Goal: Information Seeking & Learning: Learn about a topic

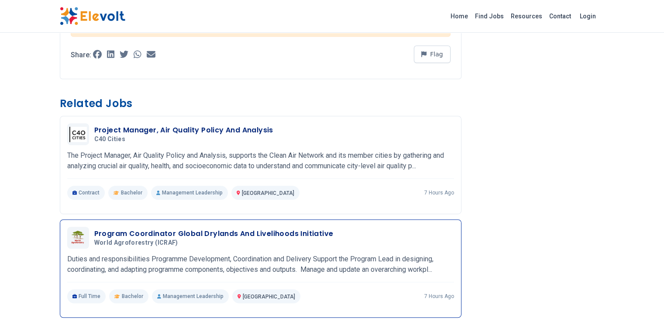
scroll to position [494, 0]
click at [117, 238] on span "World agroforestry (ICRAF)" at bounding box center [136, 242] width 84 height 8
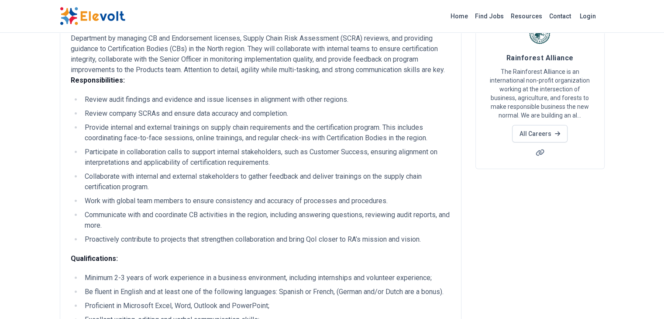
scroll to position [0, 0]
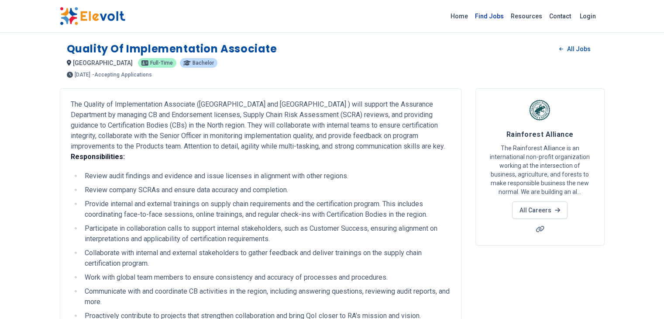
click at [507, 10] on link "Find Jobs" at bounding box center [489, 16] width 36 height 14
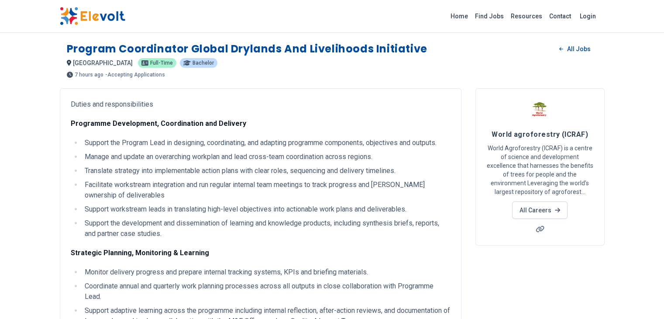
click at [117, 204] on li "Support workstream leads in translating high-level objectives into actionable w…" at bounding box center [266, 209] width 368 height 10
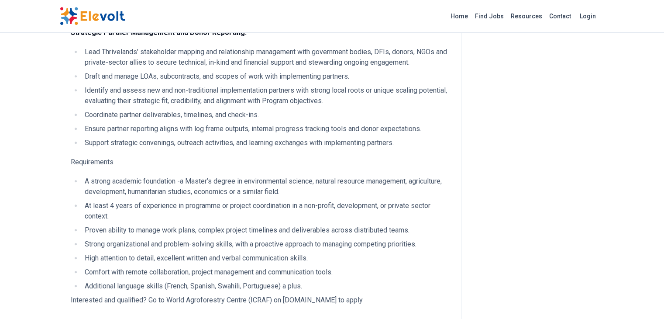
scroll to position [545, 0]
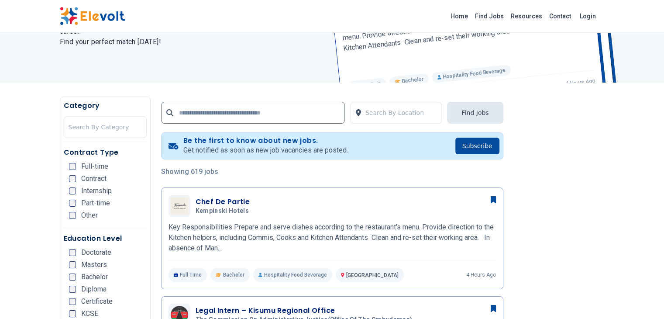
scroll to position [104, 0]
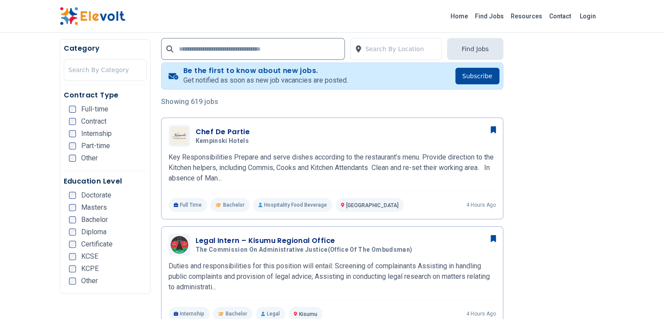
scroll to position [280, 0]
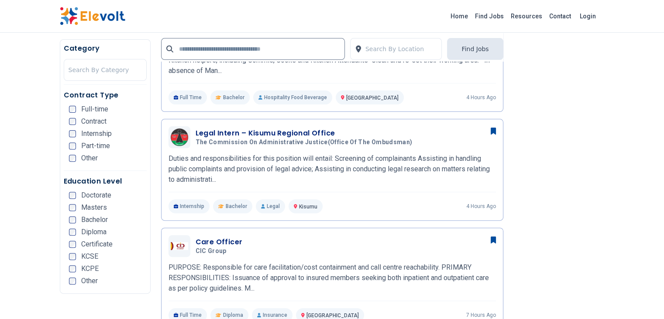
click at [81, 209] on span "Masters" at bounding box center [94, 207] width 26 height 7
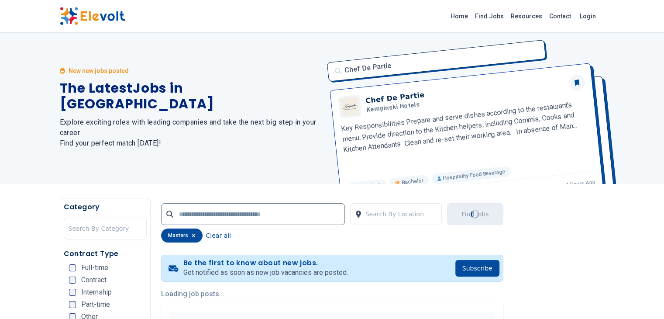
scroll to position [0, 0]
